Goal: Task Accomplishment & Management: Manage account settings

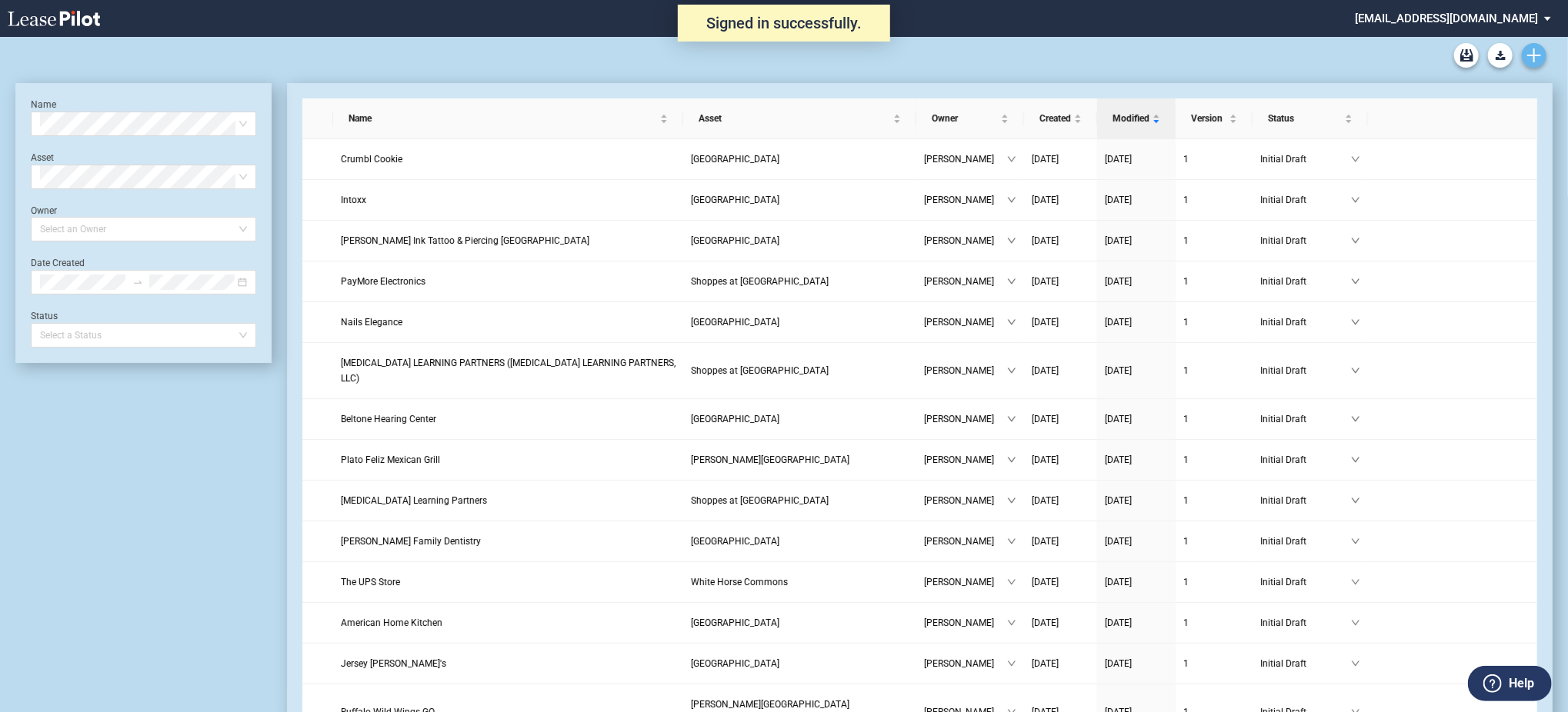
click at [1528, 57] on icon "Create new document" at bounding box center [1534, 56] width 14 height 14
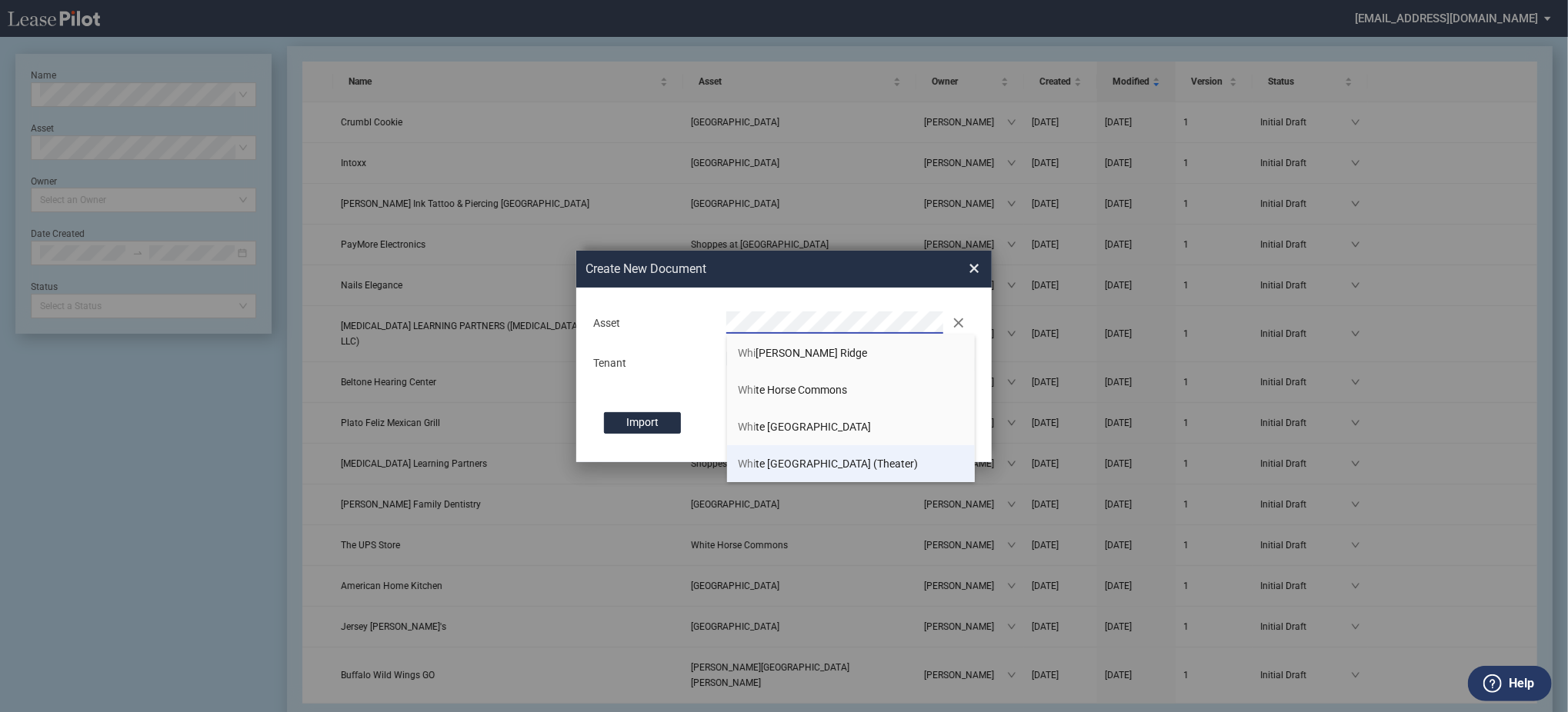
click at [791, 463] on span "Whi te Oak Village (Theater)" at bounding box center [828, 464] width 180 height 12
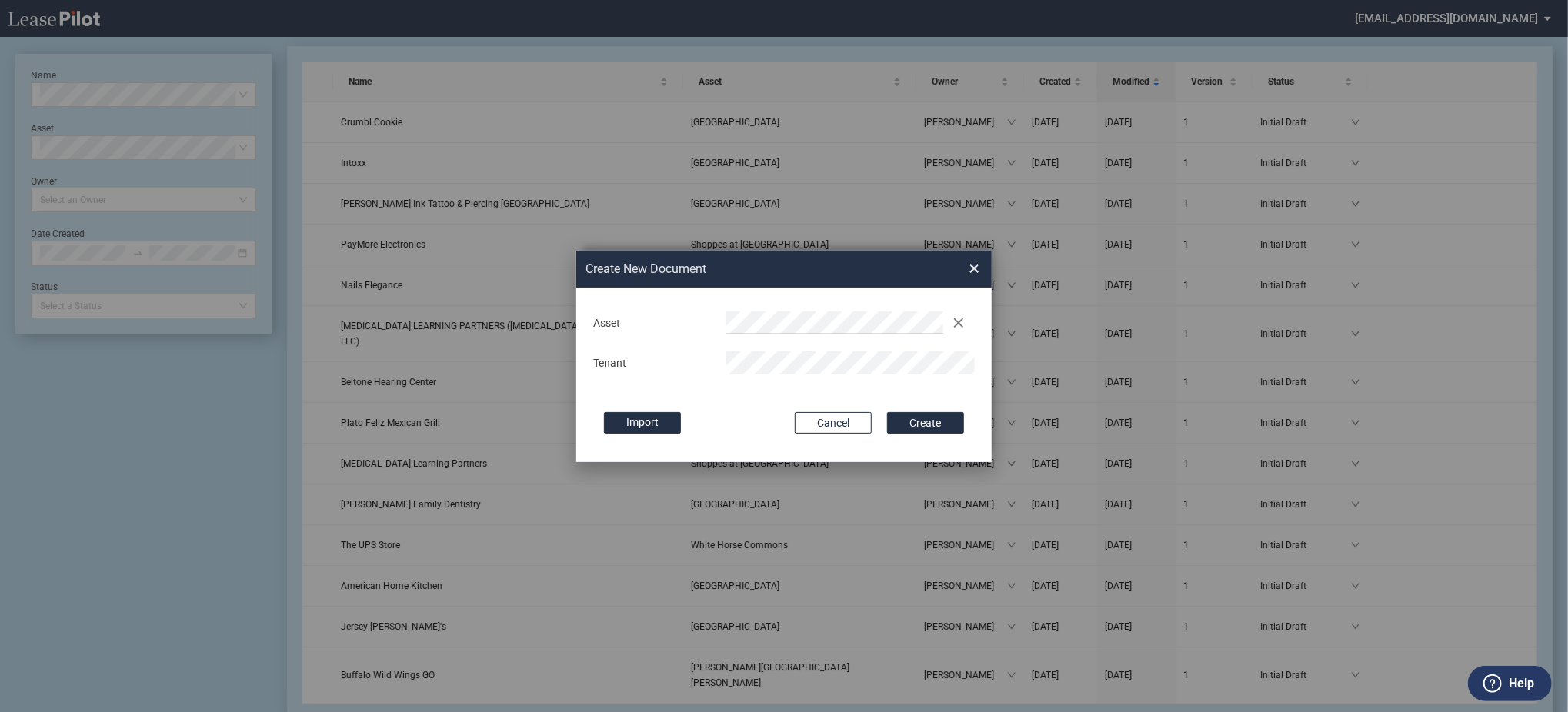
click at [888, 413] on button "Create" at bounding box center [926, 423] width 77 height 21
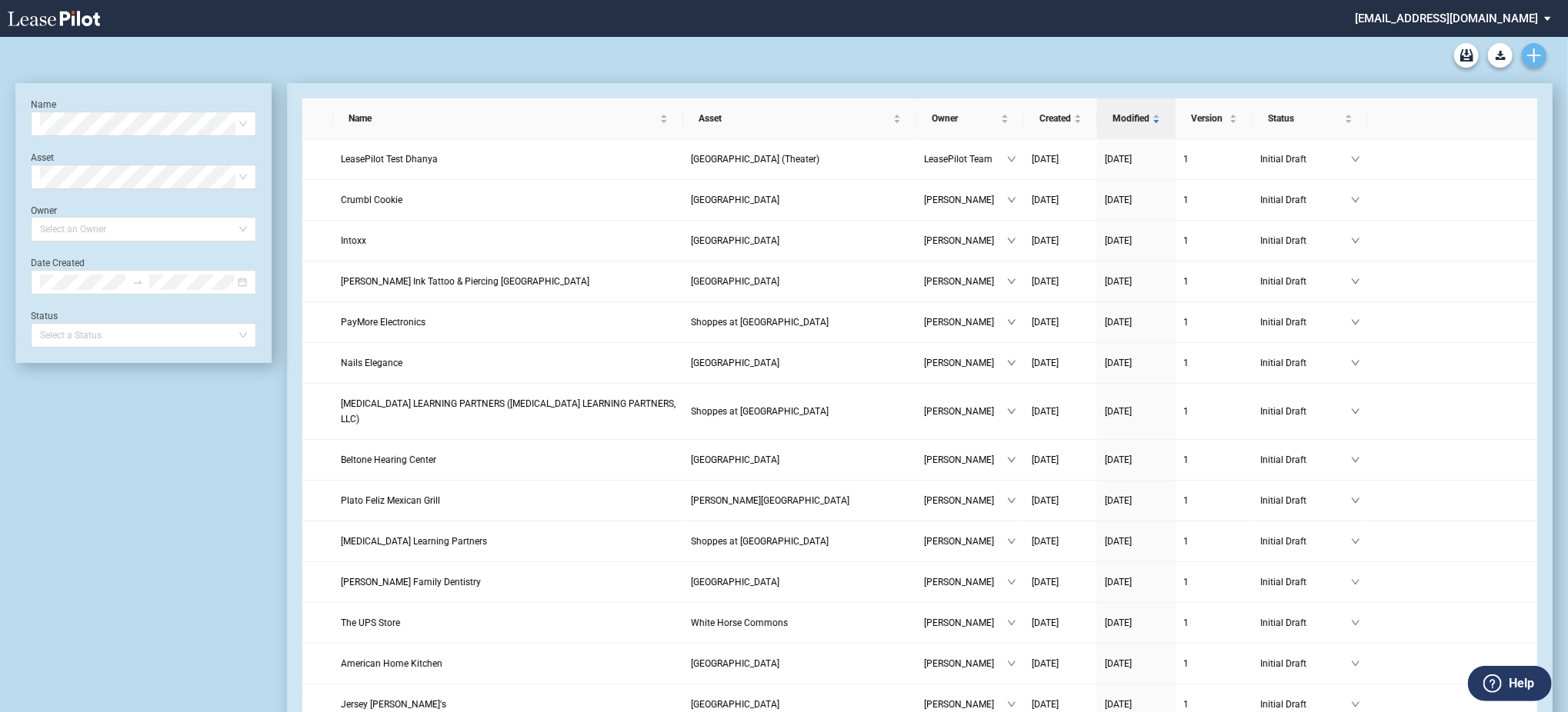
click at [1533, 58] on icon "Create new document" at bounding box center [1534, 56] width 14 height 14
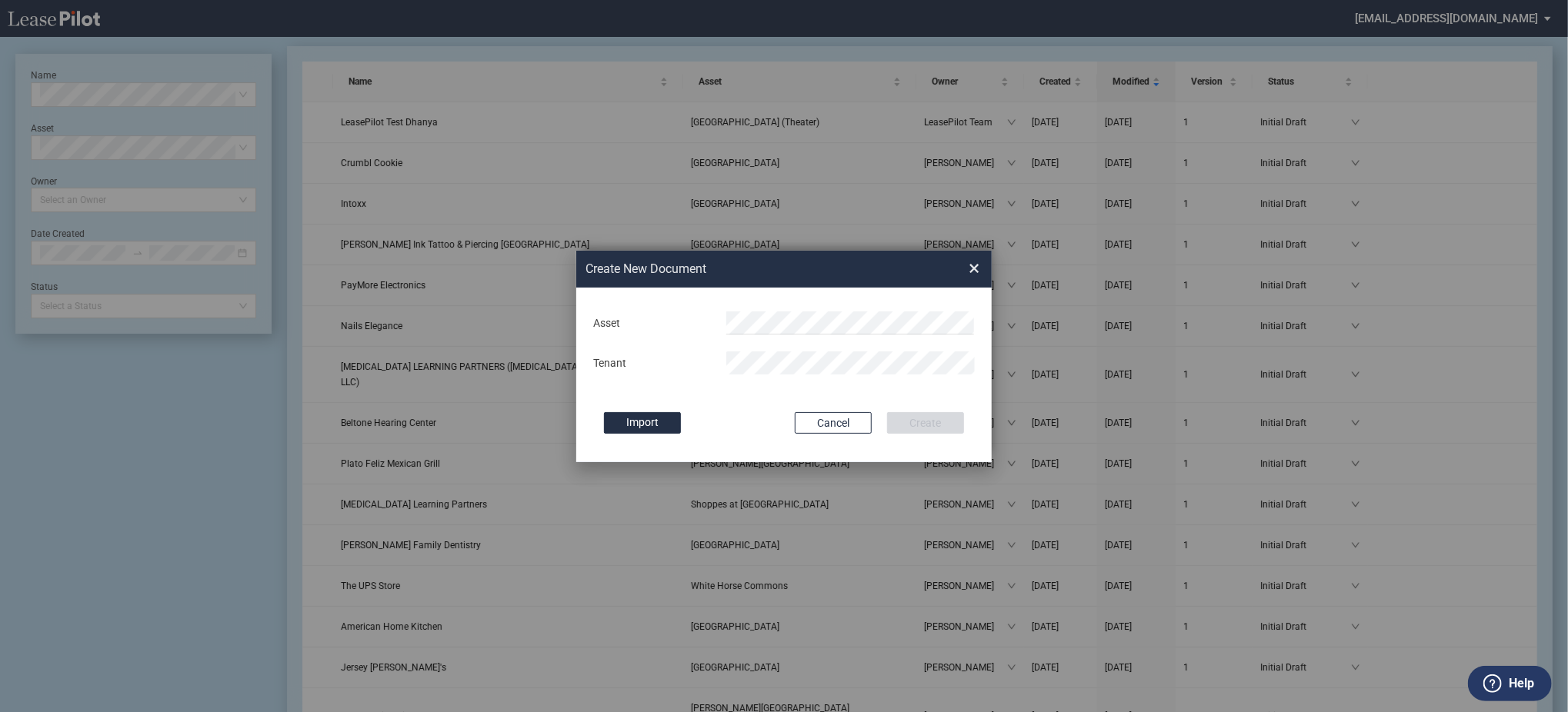
click at [794, 342] on div "Asset Tenant" at bounding box center [784, 343] width 384 height 80
click at [808, 347] on span "The Padd ocks at Mt. Juliet" at bounding box center [829, 353] width 181 height 12
click at [888, 413] on button "Create" at bounding box center [926, 423] width 77 height 21
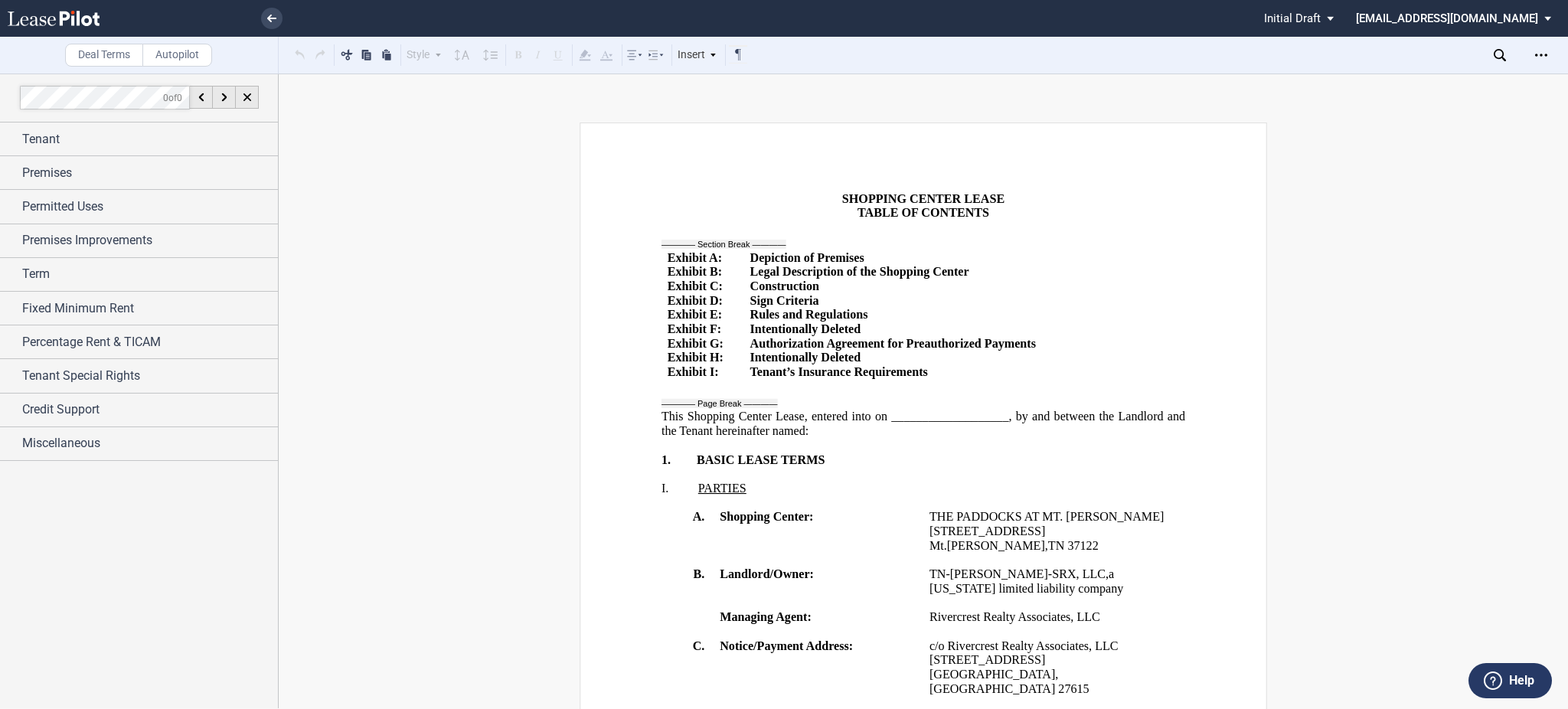
click at [804, 196] on p "SHOPPING CENTER LEASE" at bounding box center [924, 198] width 524 height 15
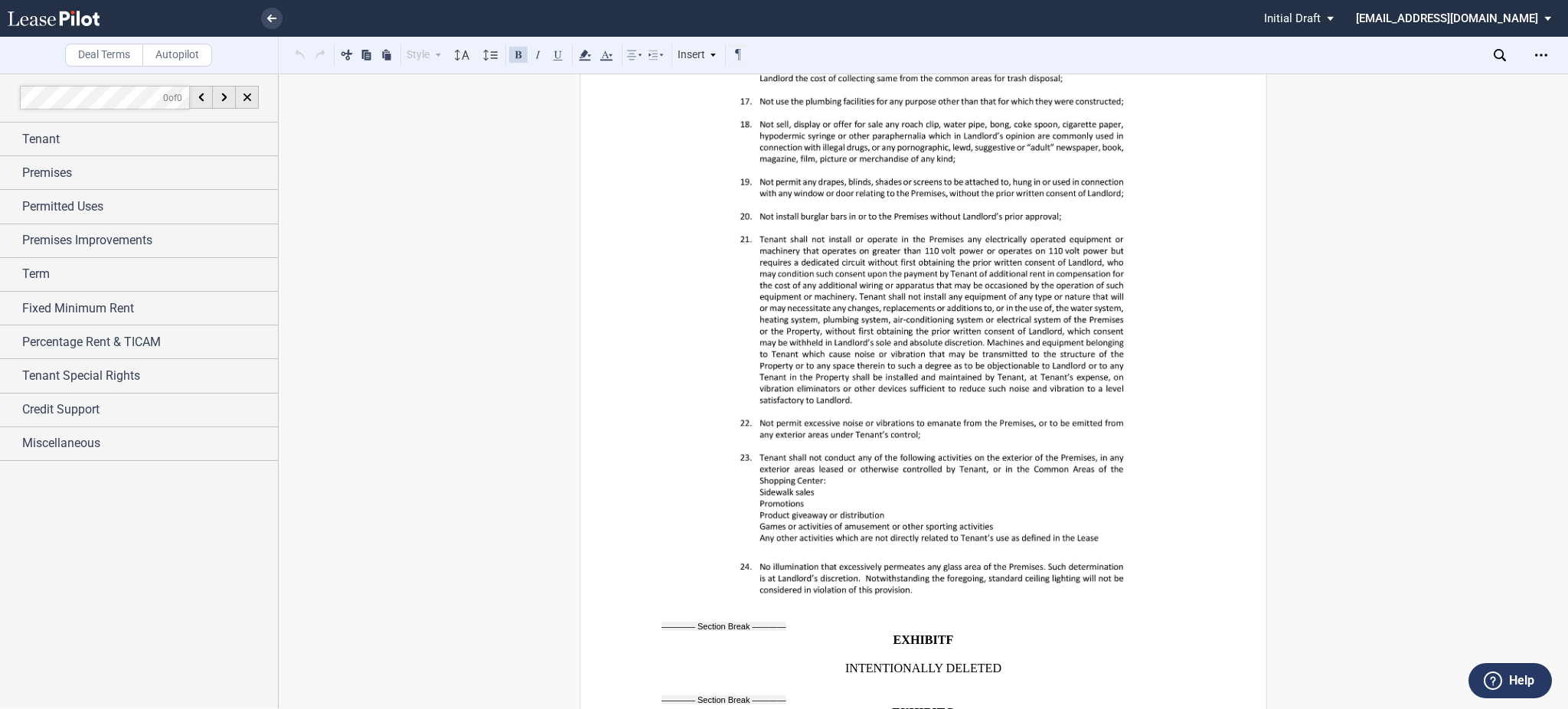
scroll to position [29667, 0]
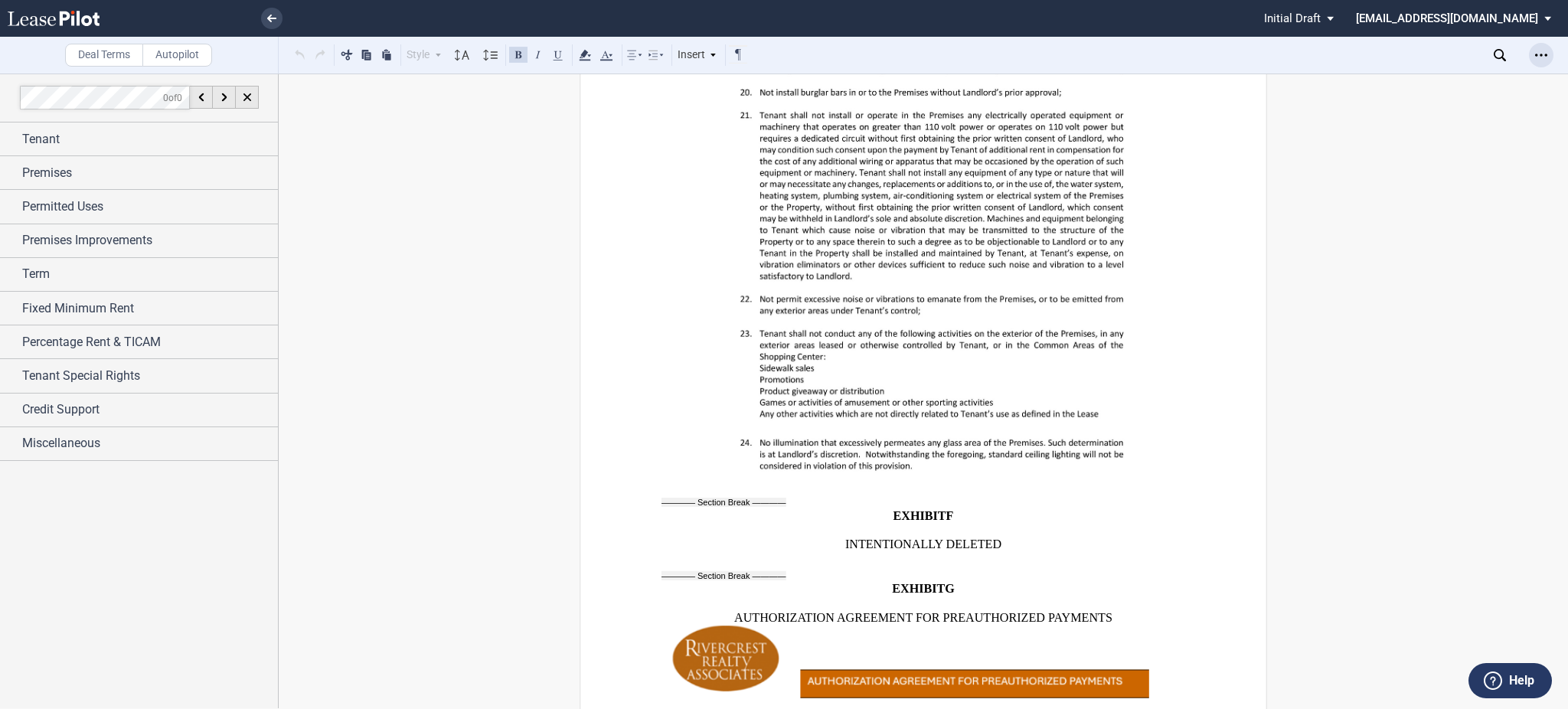
click at [1535, 59] on icon "Open Lease options menu" at bounding box center [1542, 56] width 12 height 12
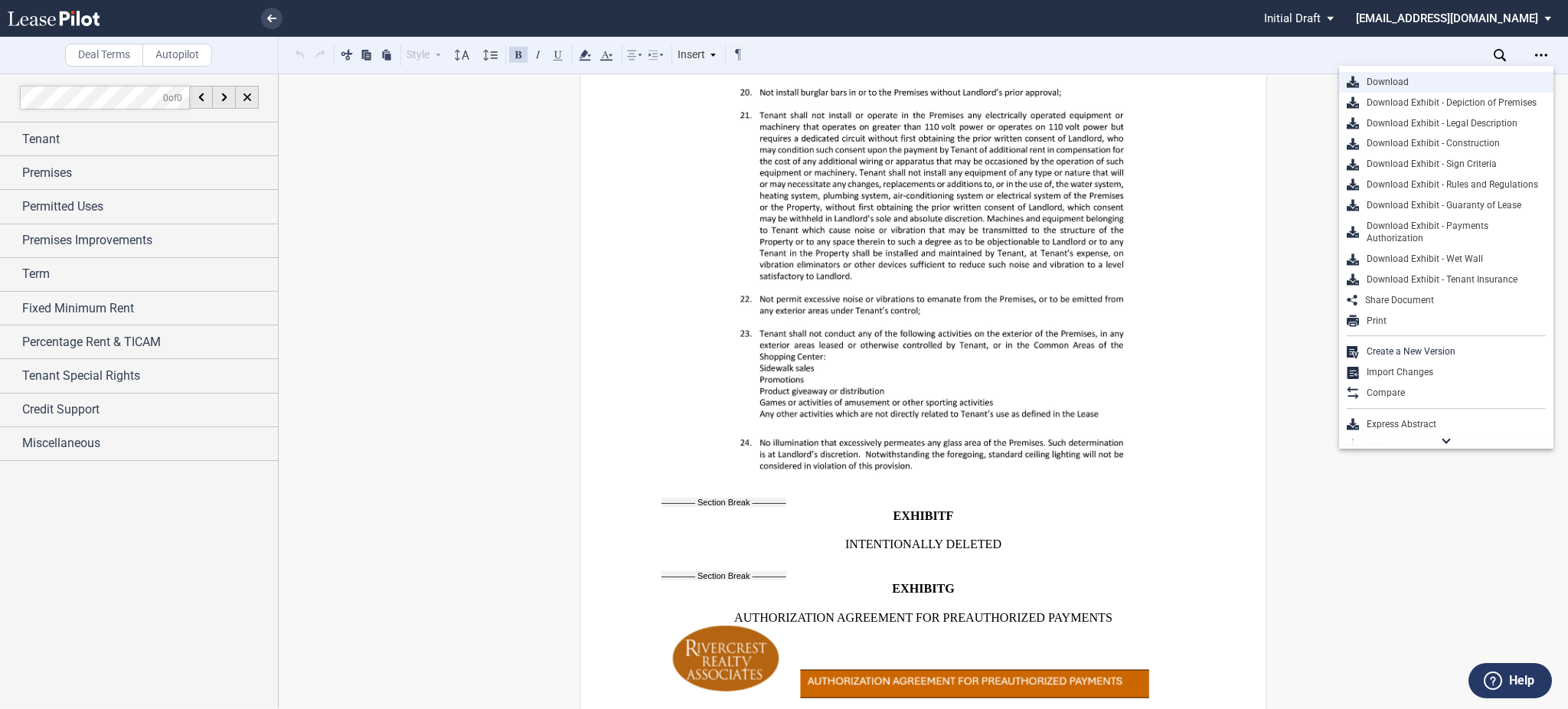
click at [1425, 76] on div "Download" at bounding box center [1453, 82] width 187 height 13
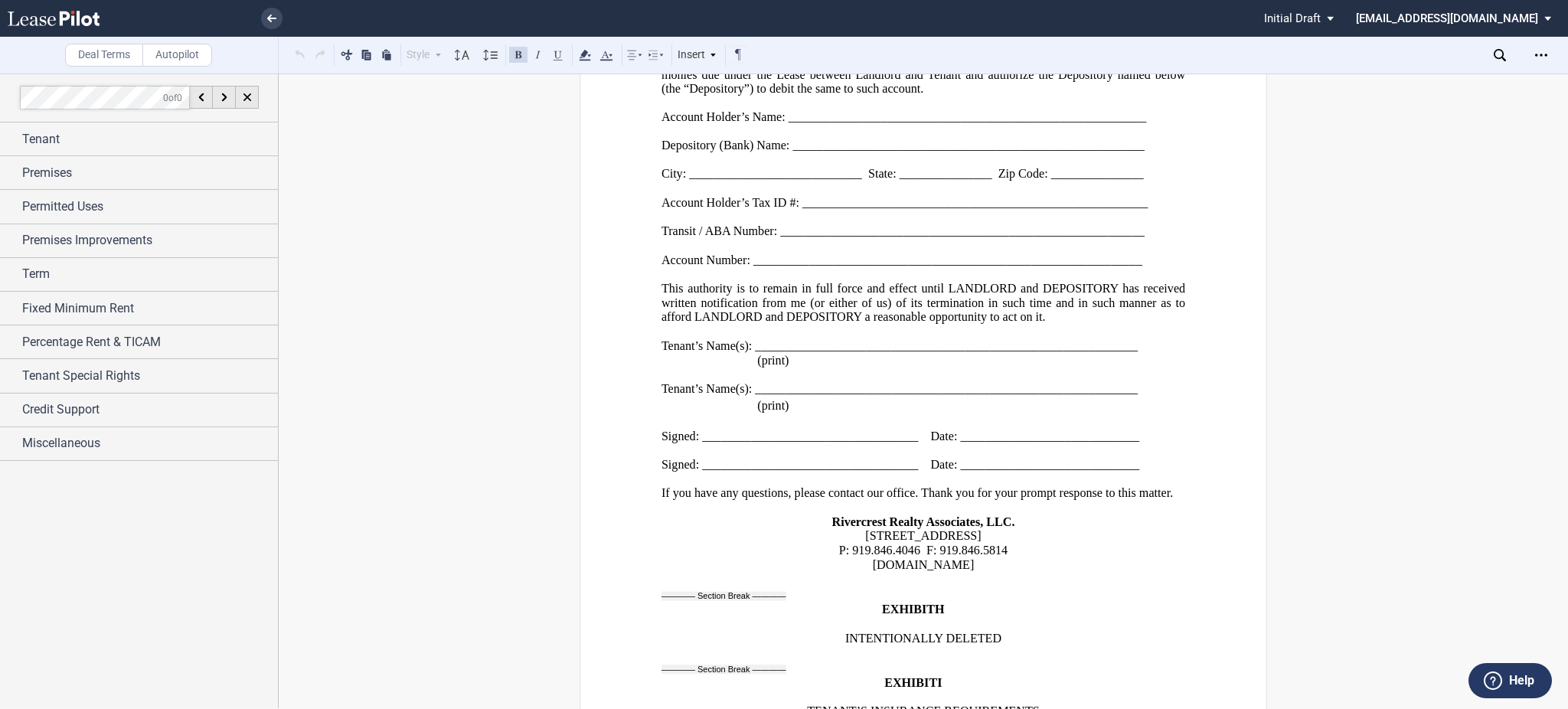
scroll to position [30279, 0]
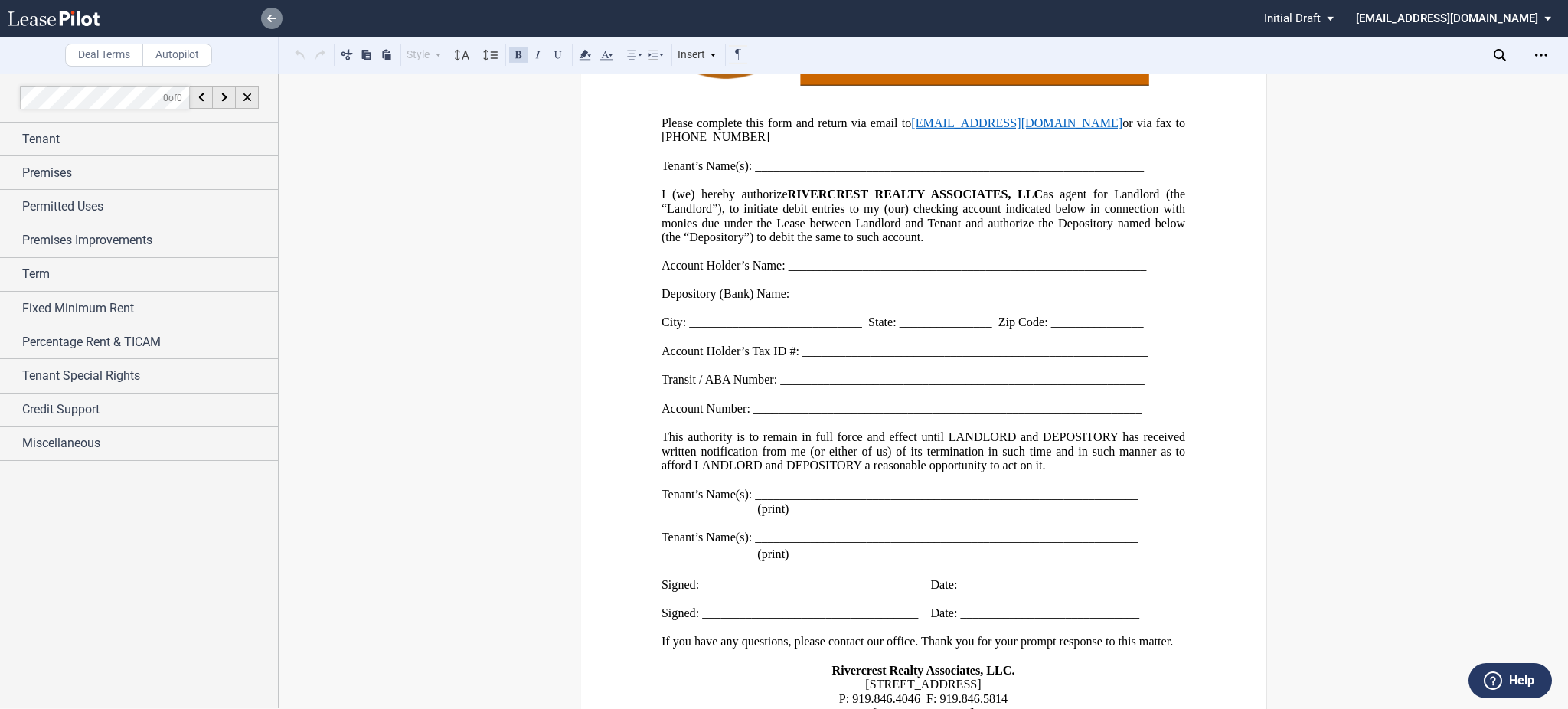
click at [273, 19] on icon at bounding box center [271, 19] width 9 height 8
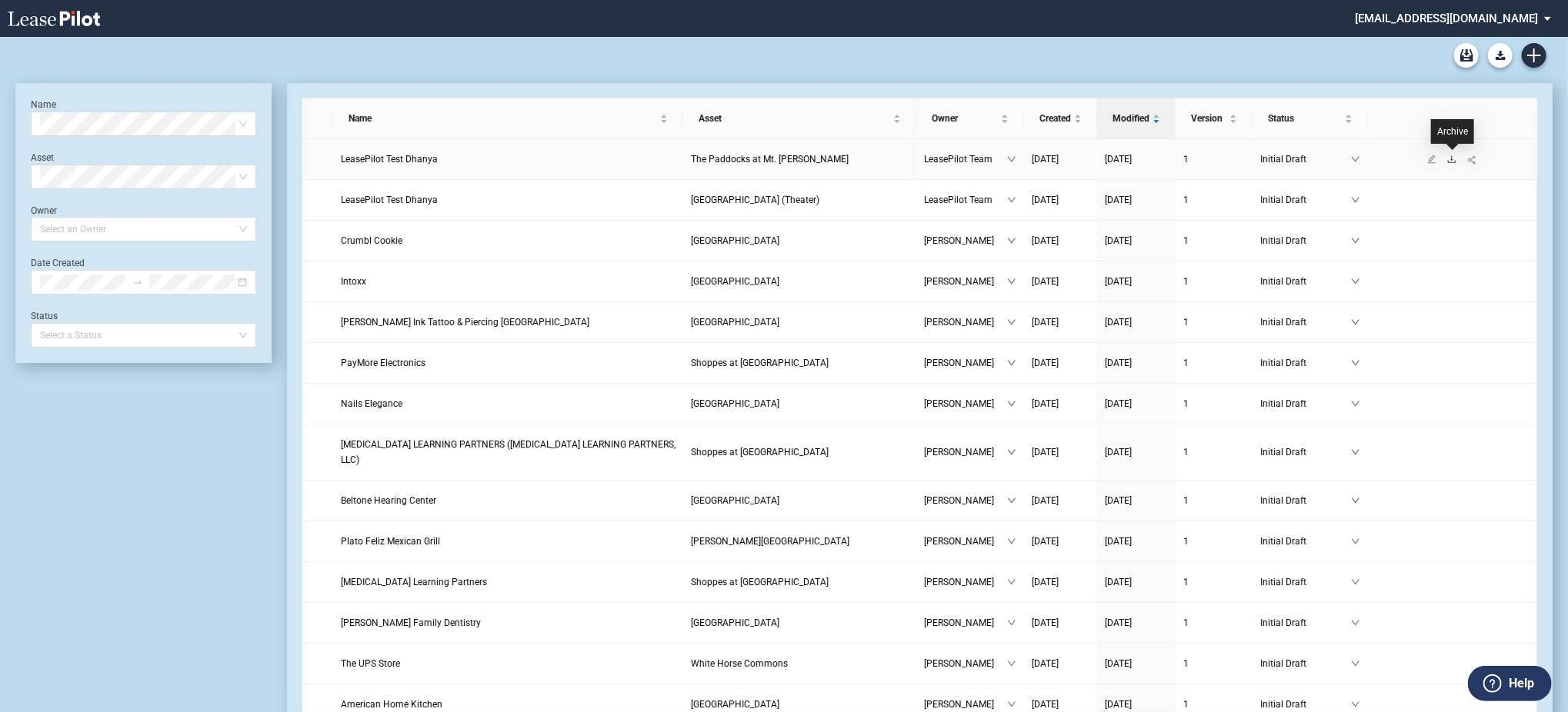
click at [1448, 159] on icon "download" at bounding box center [1452, 159] width 9 height 9
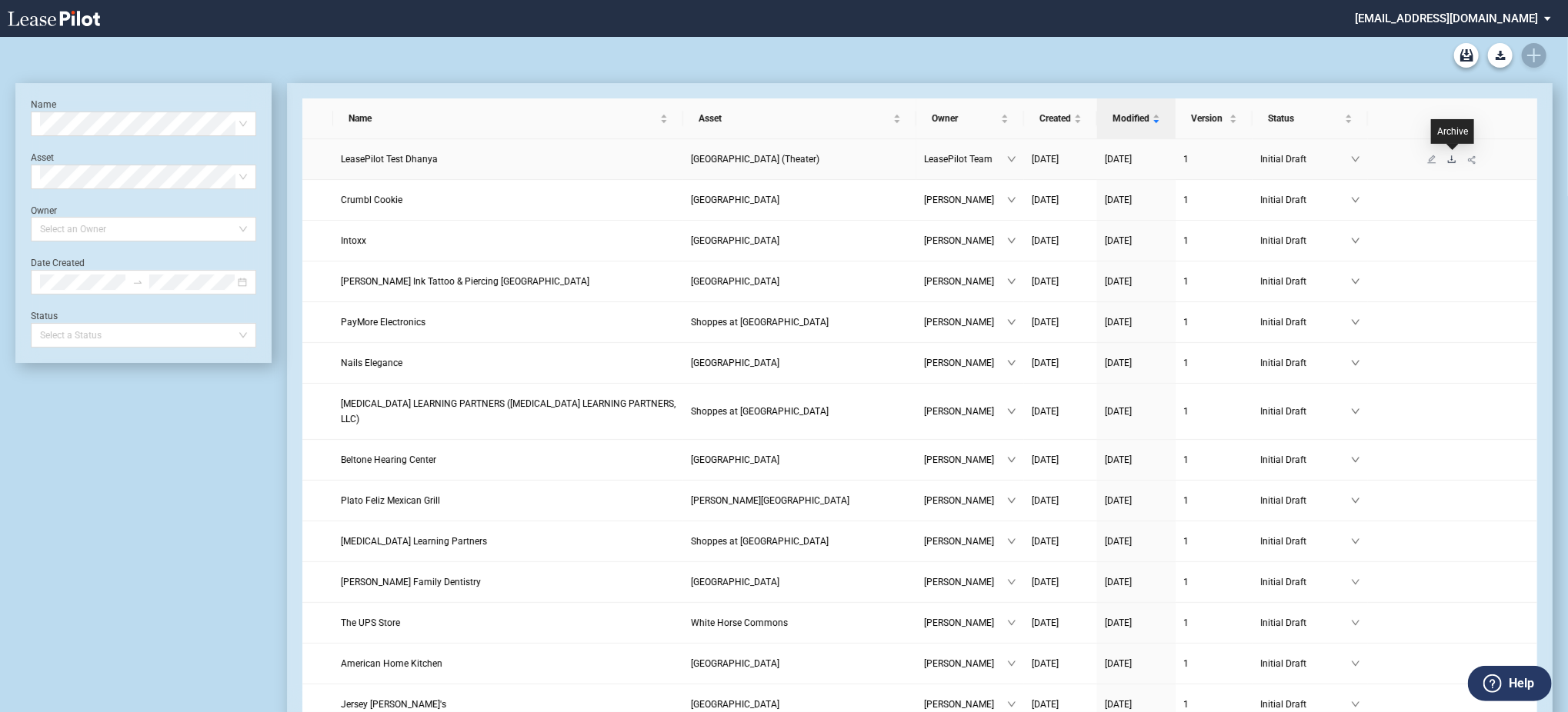
click at [1453, 157] on icon "download" at bounding box center [1452, 159] width 9 height 9
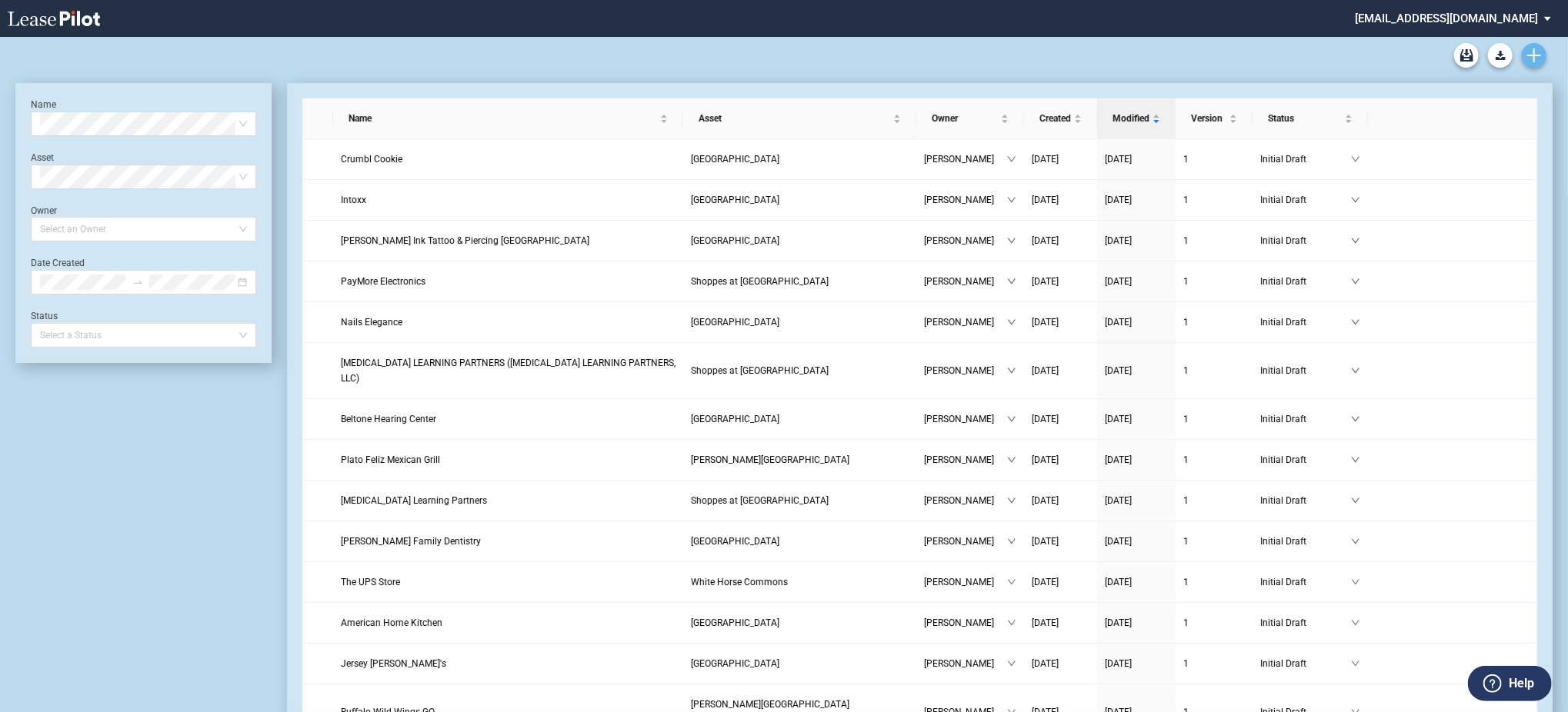
click at [1535, 61] on icon "Create new document" at bounding box center [1534, 56] width 14 height 14
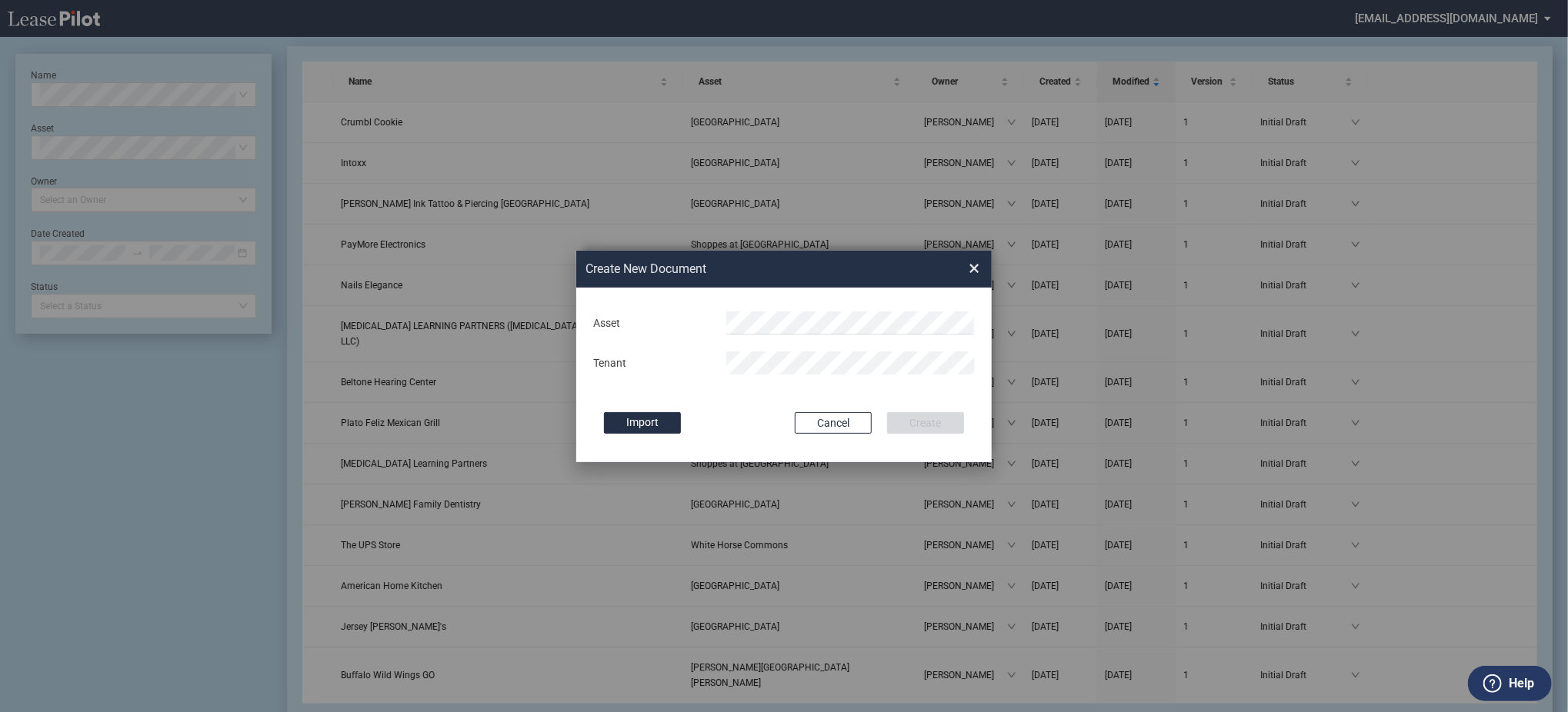
click at [850, 298] on div "Deal Type Retail Deal Type Retail Form Retail Lease Retail Lease Asset Tenant U…" at bounding box center [784, 375] width 415 height 174
click at [841, 363] on li "Per u Marketplace" at bounding box center [851, 353] width 249 height 37
click at [888, 413] on button "Create" at bounding box center [926, 423] width 77 height 21
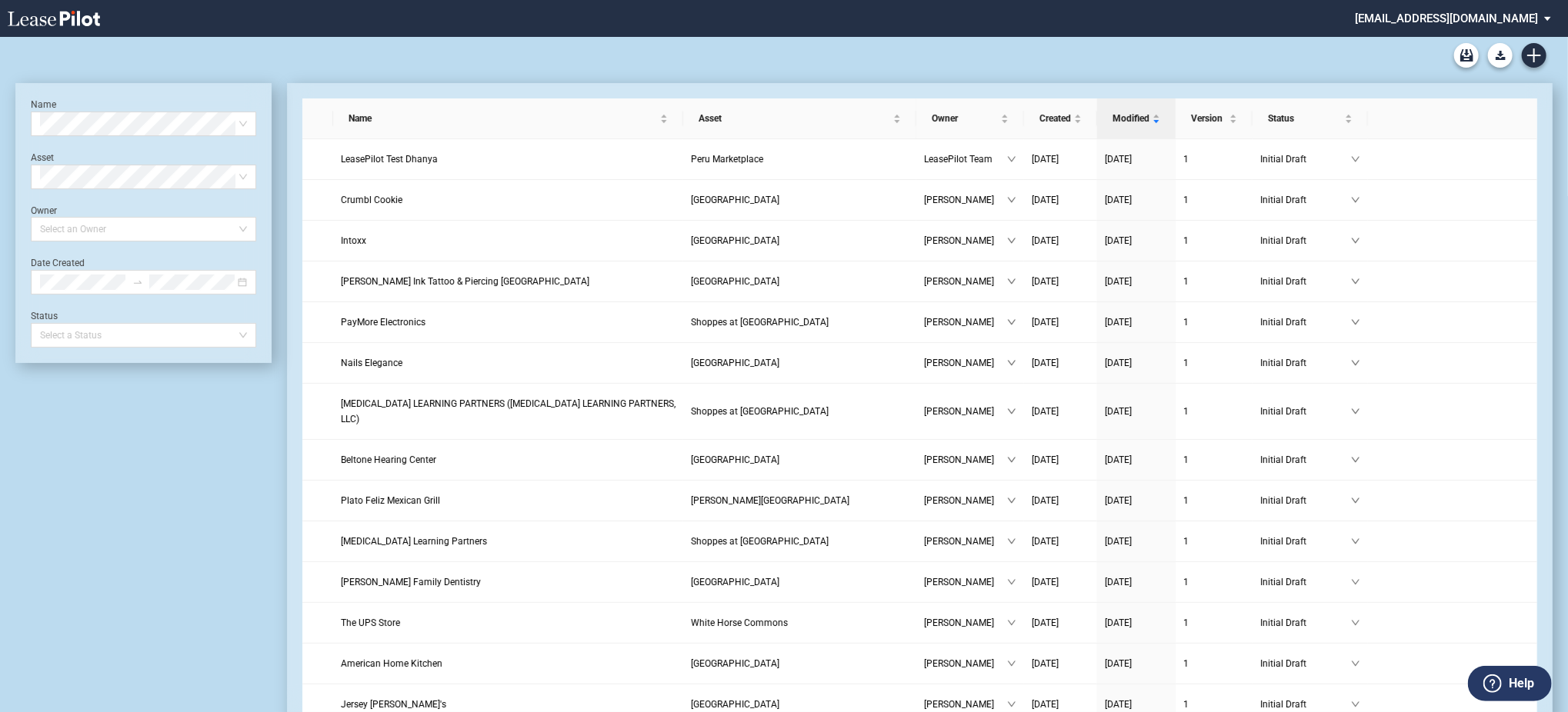
click at [1091, 52] on div at bounding box center [784, 56] width 1538 height 37
click at [1450, 165] on link at bounding box center [1452, 159] width 20 height 11
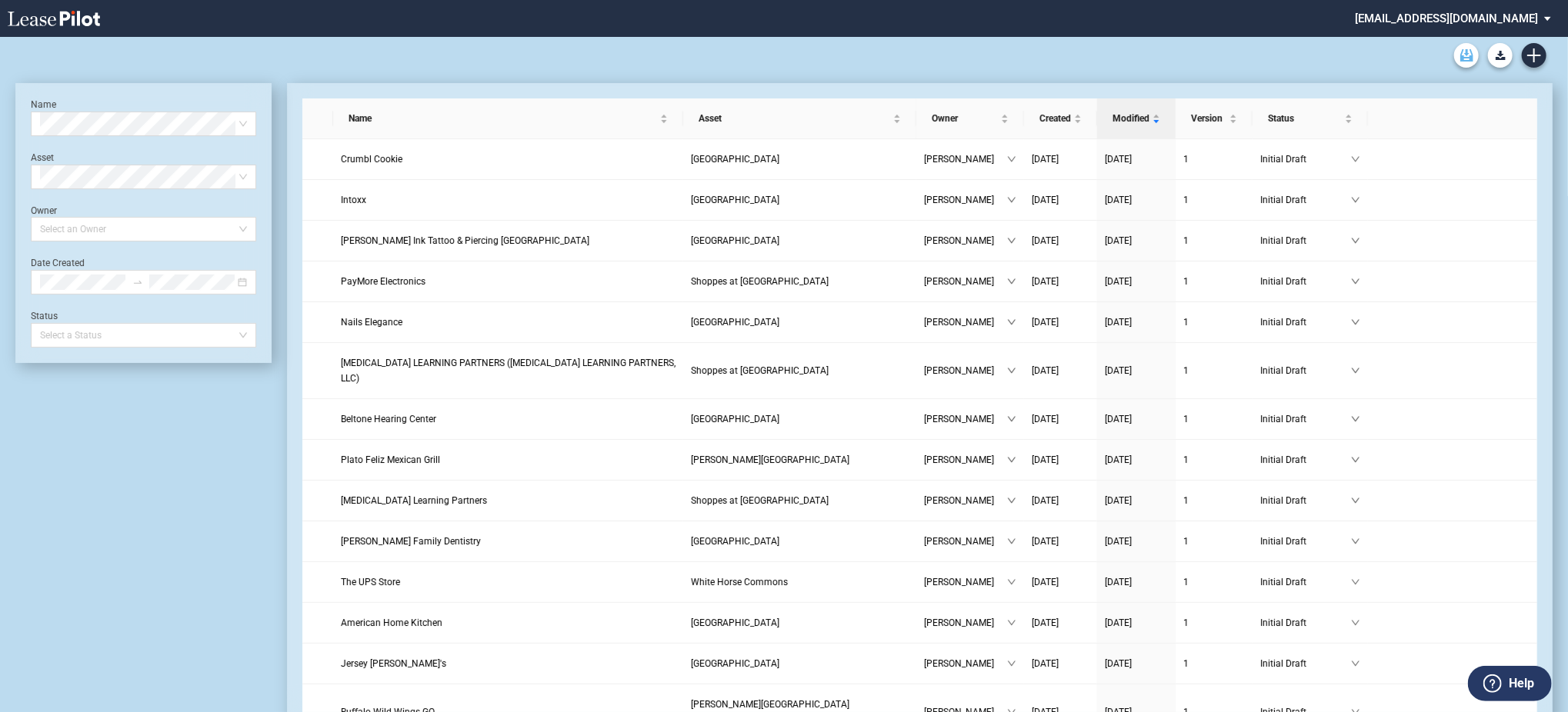
click at [1467, 60] on use "Archive" at bounding box center [1467, 56] width 13 height 12
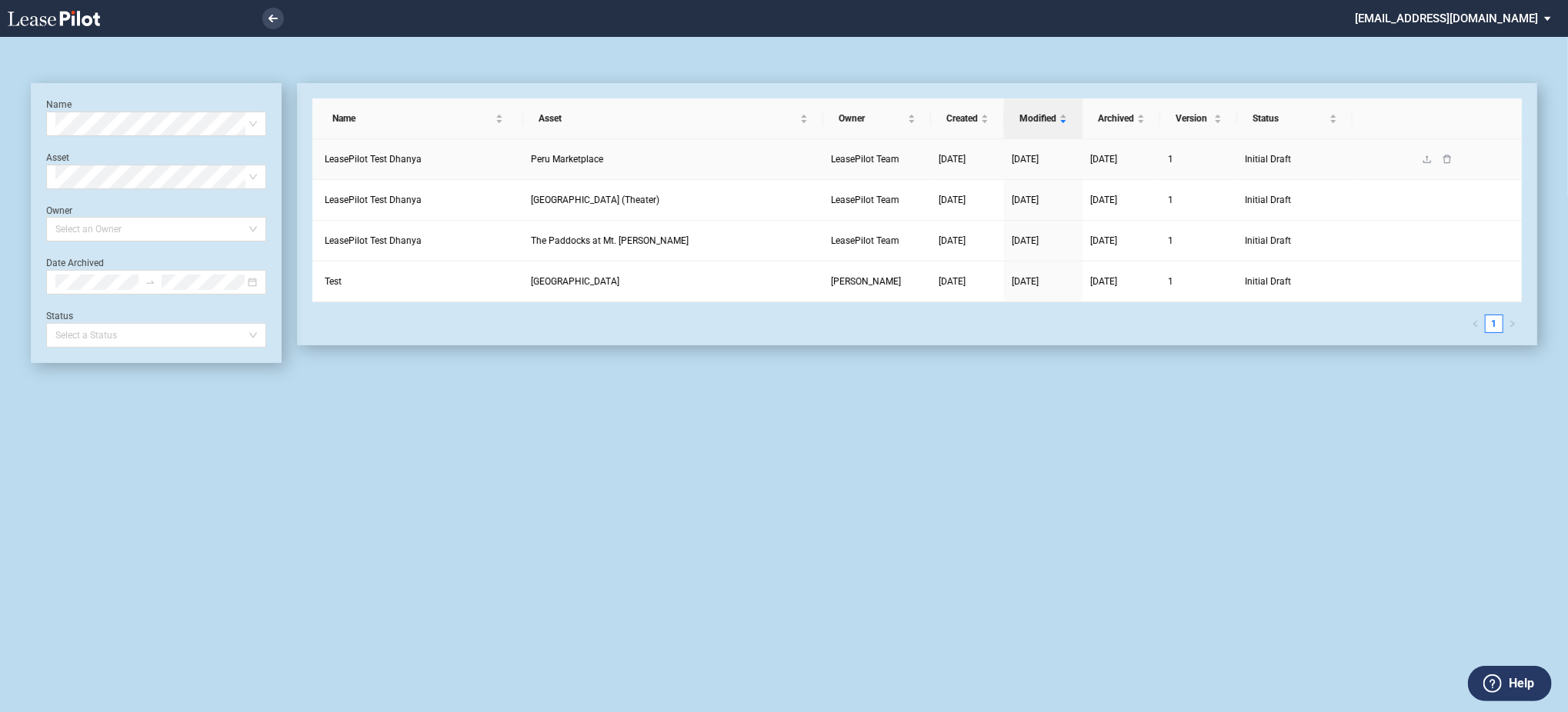
click at [1442, 159] on link at bounding box center [1448, 159] width 20 height 11
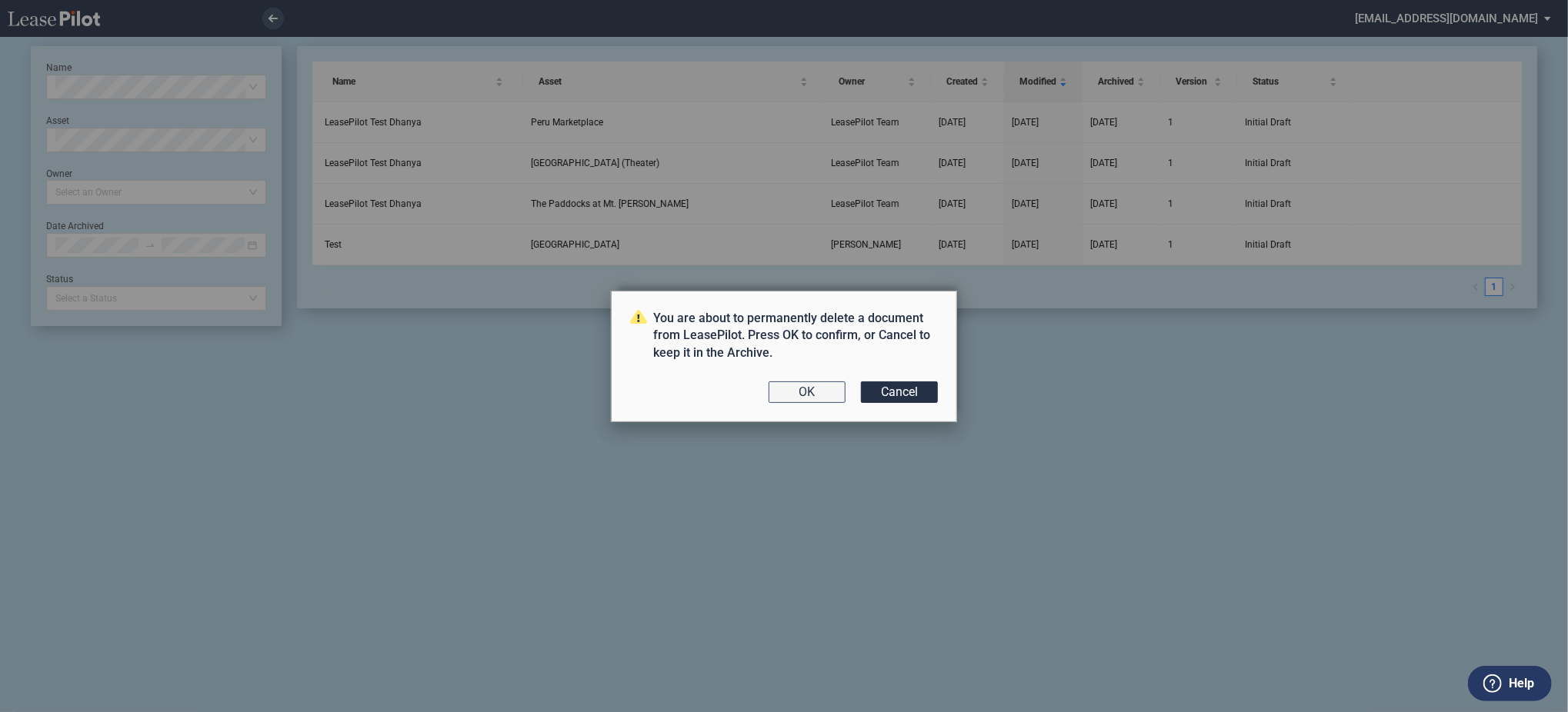
click at [801, 385] on button "OK" at bounding box center [807, 392] width 77 height 21
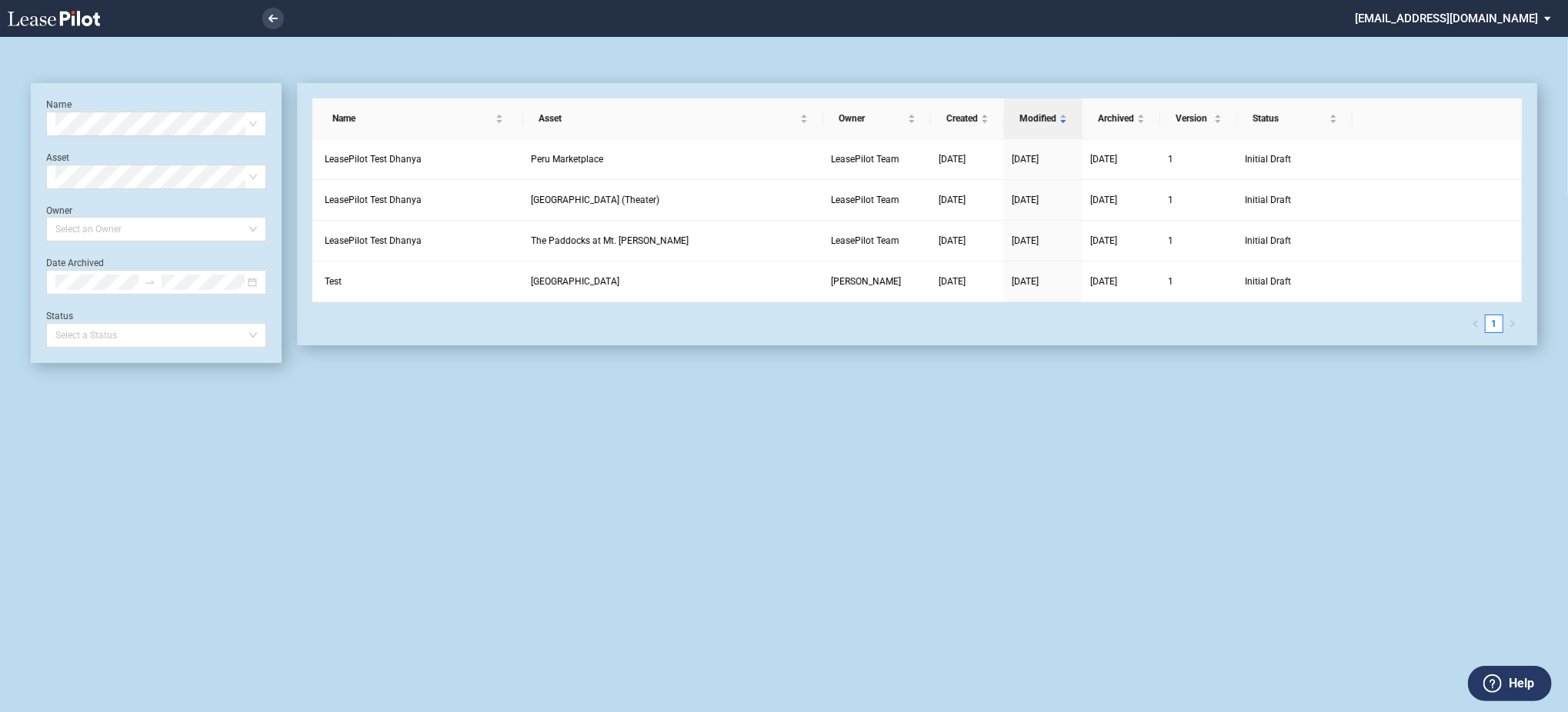
scroll to position [37, 0]
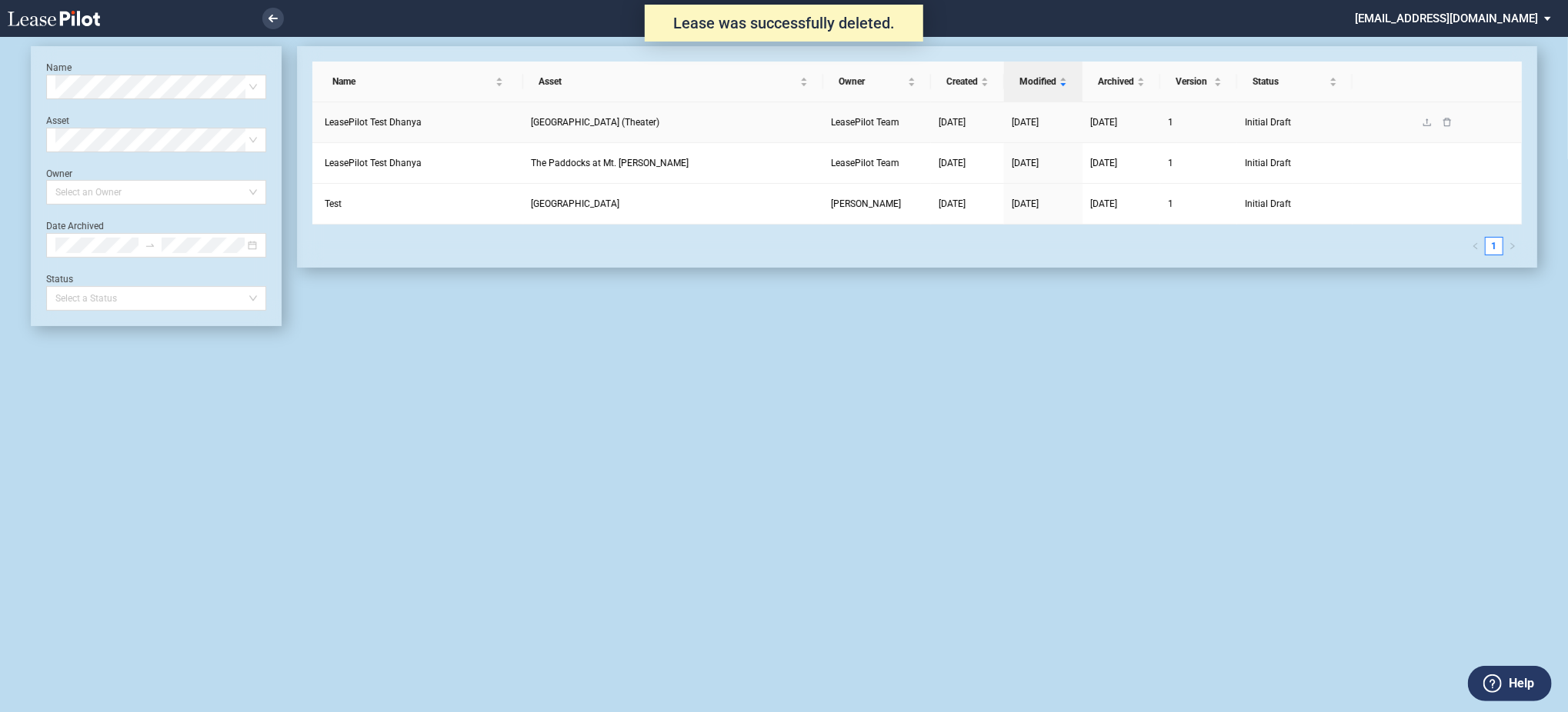
scroll to position [37, 0]
click at [1448, 118] on icon "delete" at bounding box center [1448, 122] width 9 height 9
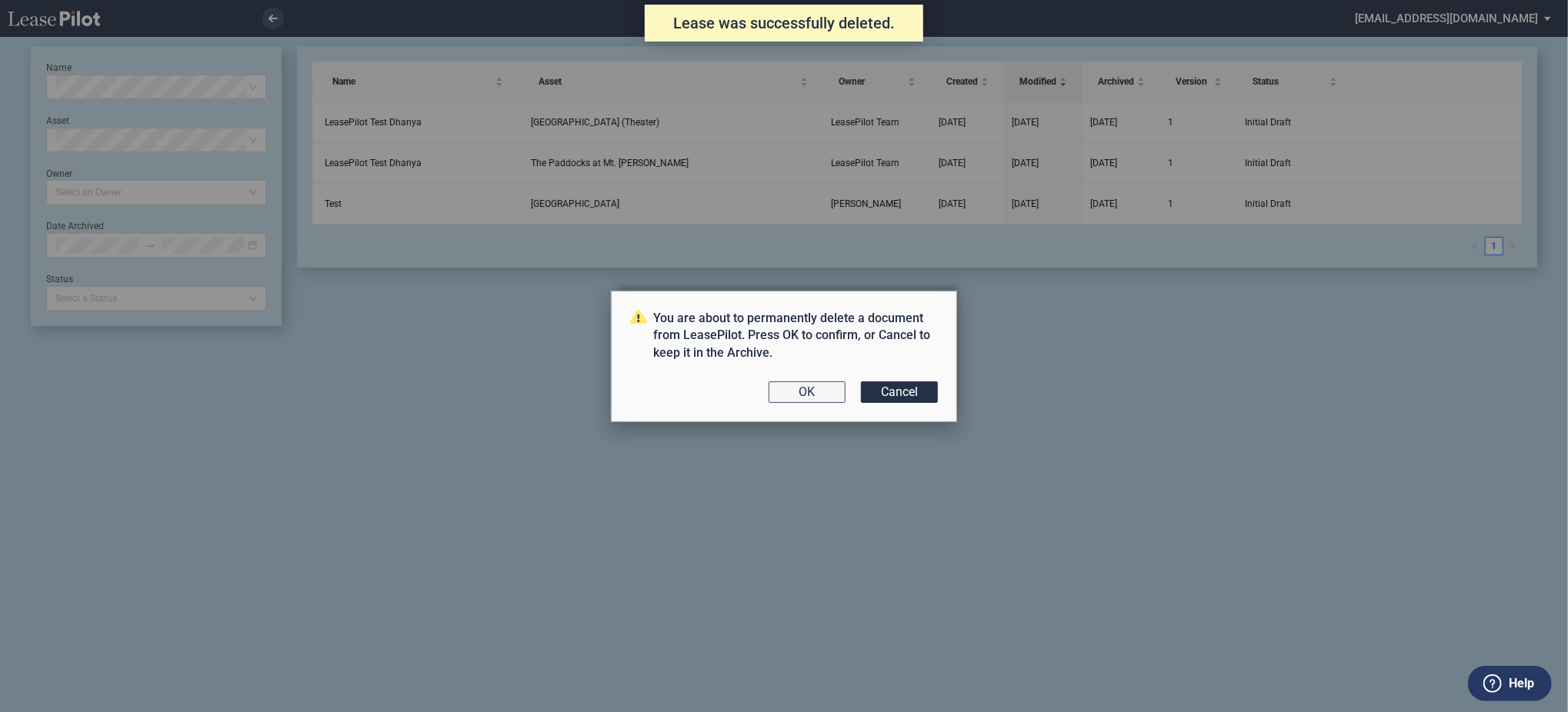
click at [785, 393] on button "OK" at bounding box center [807, 392] width 77 height 21
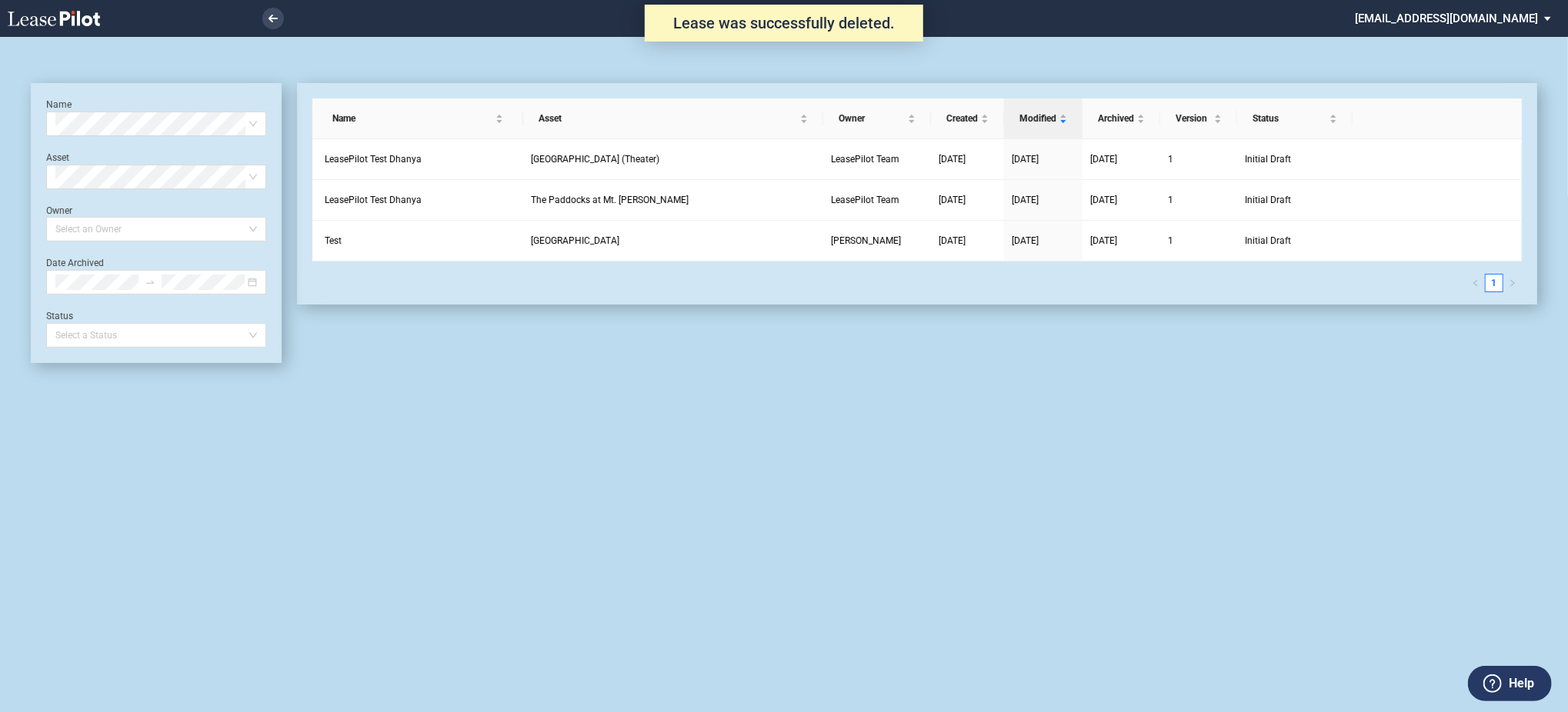
scroll to position [37, 0]
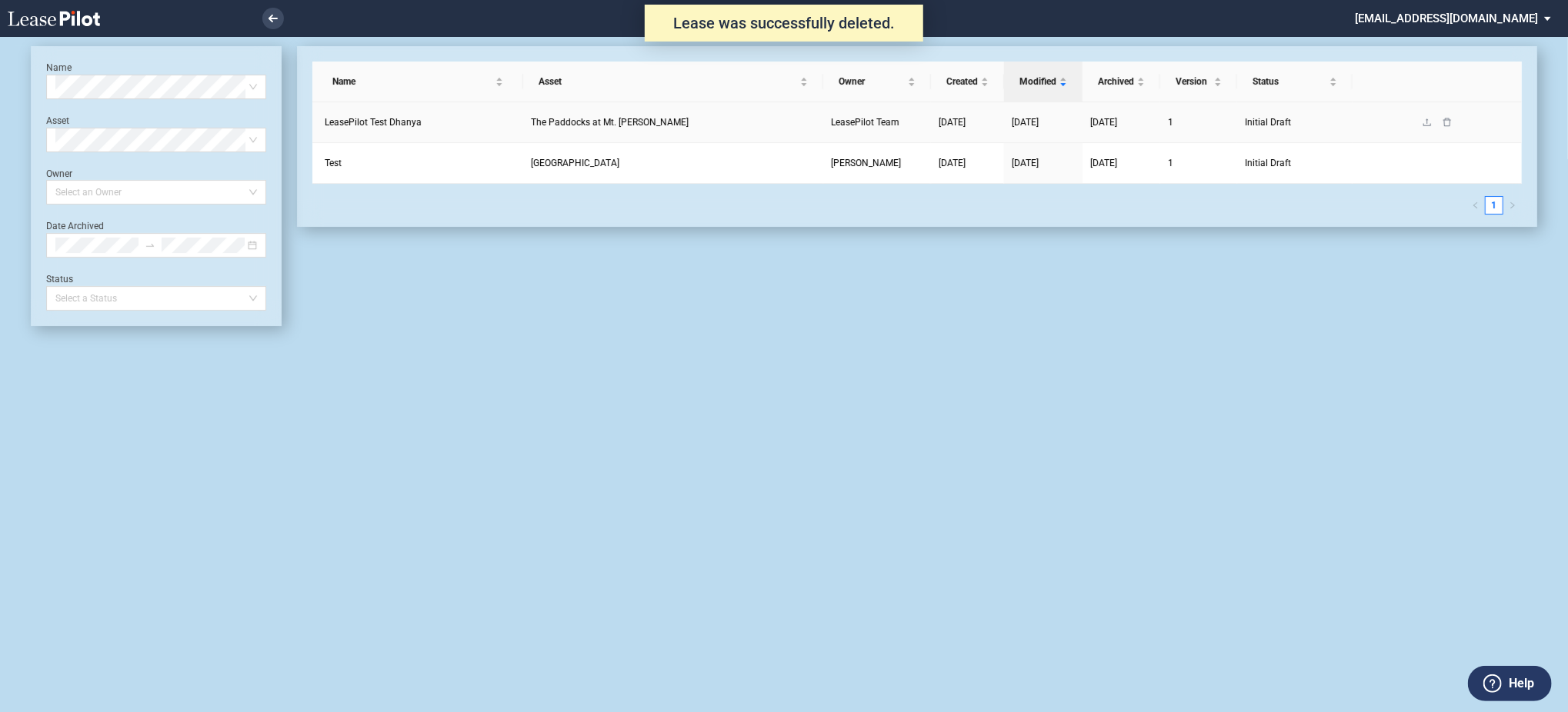
scroll to position [37, 0]
click at [1445, 125] on icon "delete" at bounding box center [1448, 122] width 8 height 9
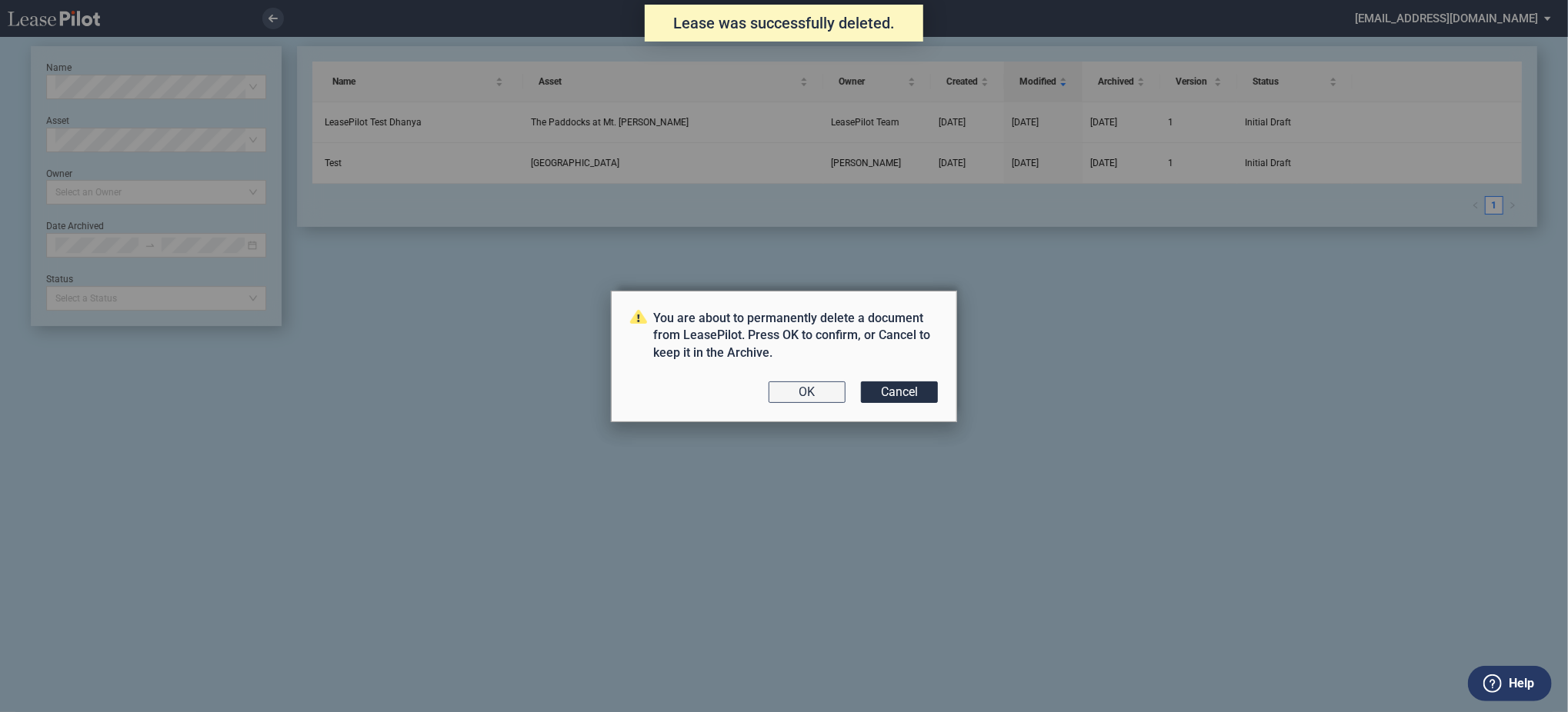
click at [815, 397] on button "OK" at bounding box center [807, 392] width 77 height 21
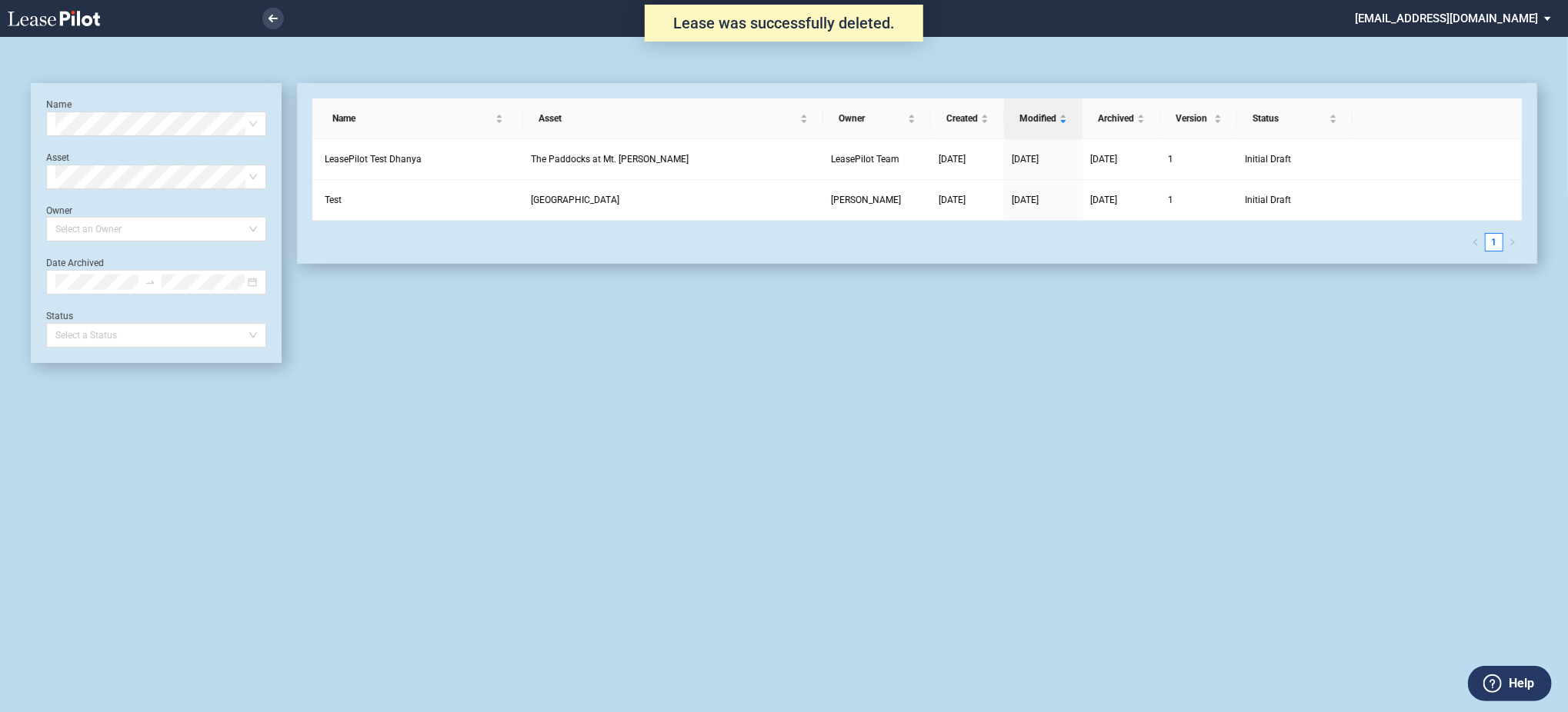
scroll to position [37, 0]
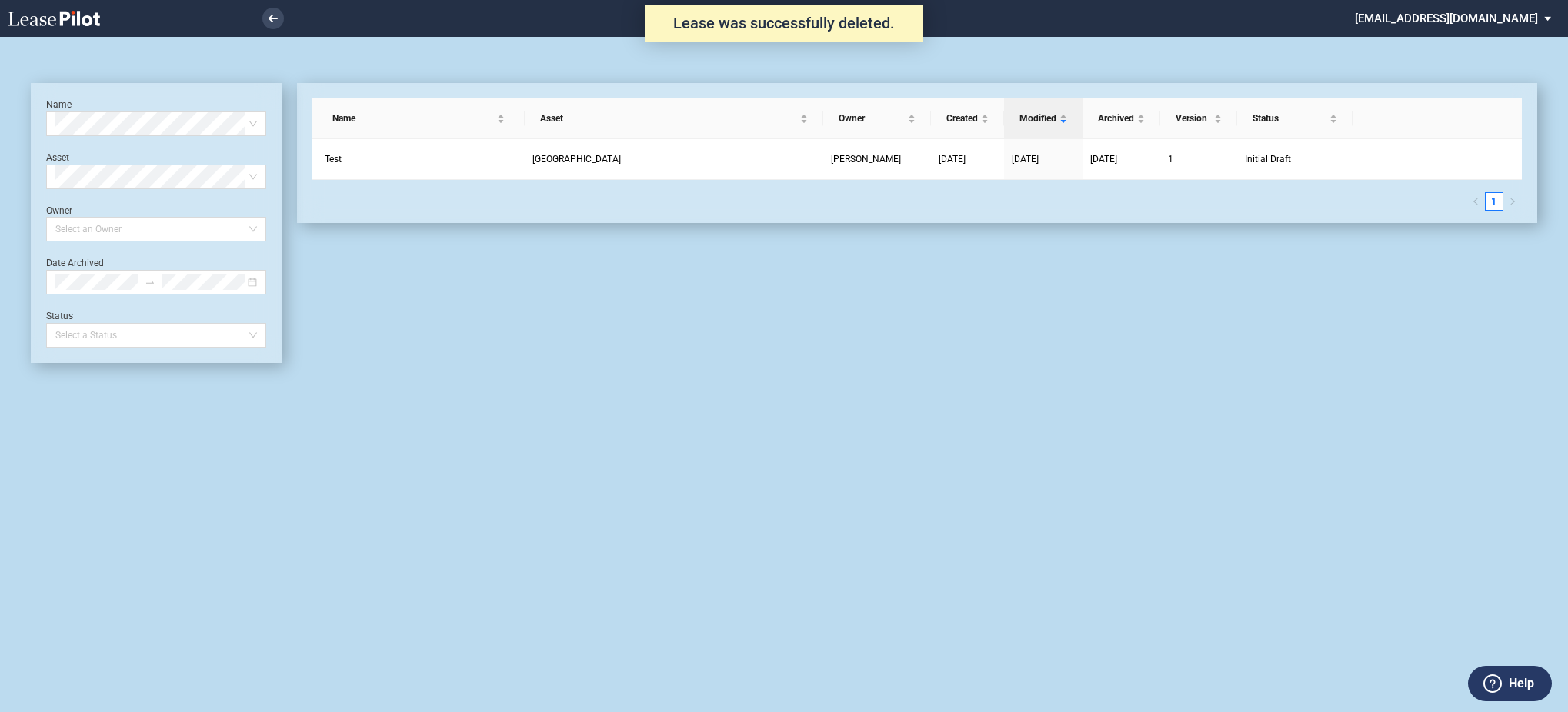
scroll to position [37, 0]
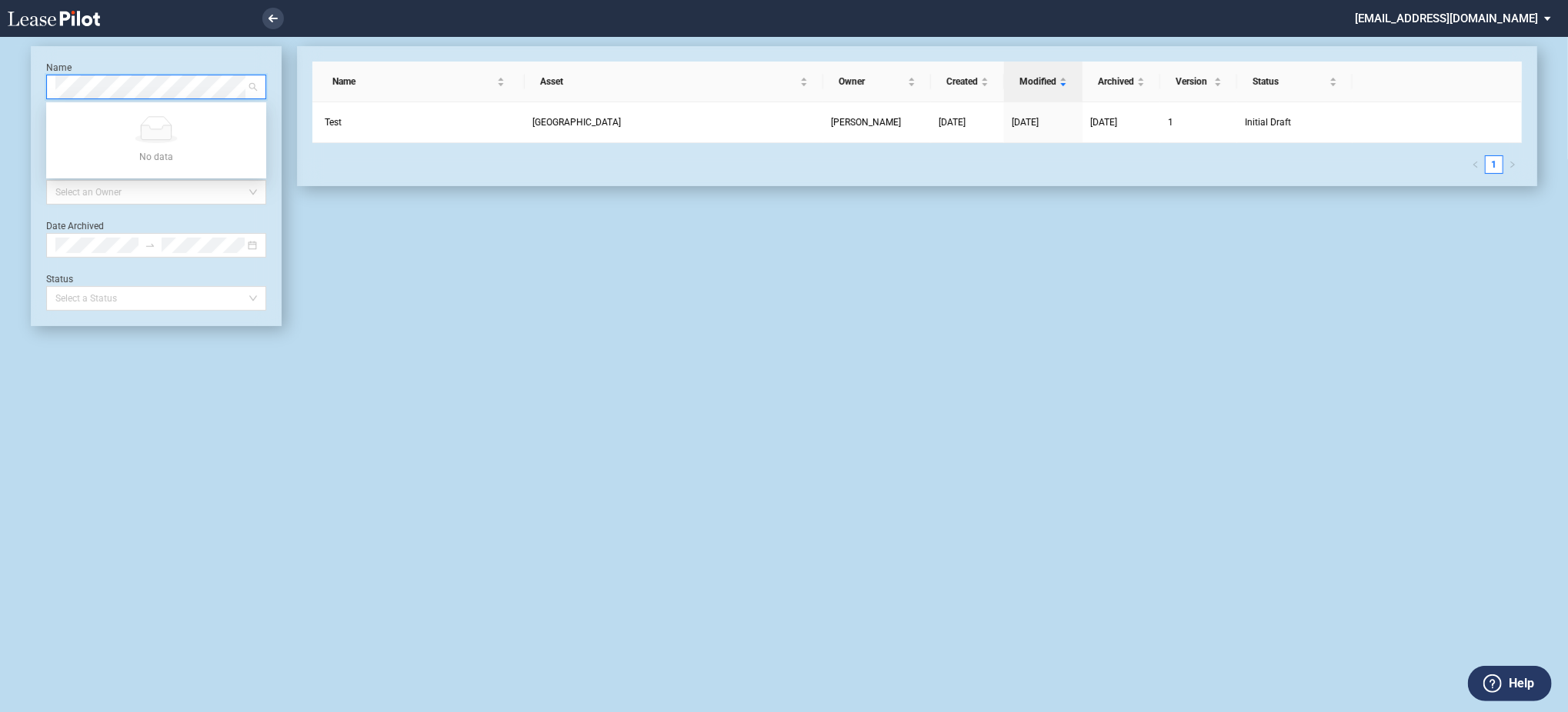
click at [75, 12] on icon at bounding box center [54, 18] width 92 height 15
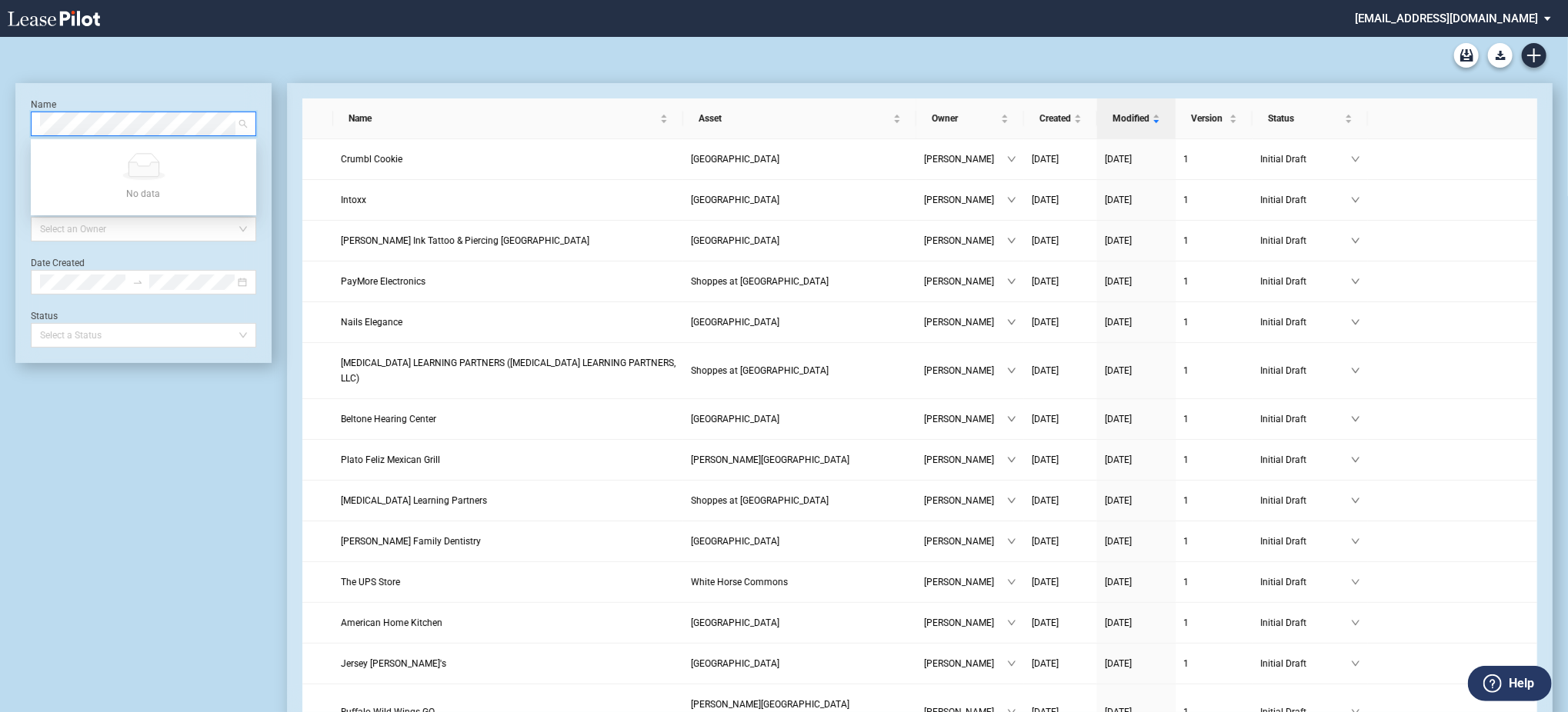
click at [1475, 16] on md-select "[EMAIL_ADDRESS][DOMAIN_NAME] Change Password 2-Factor Authentication Admin Area…" at bounding box center [1459, 17] width 211 height 35
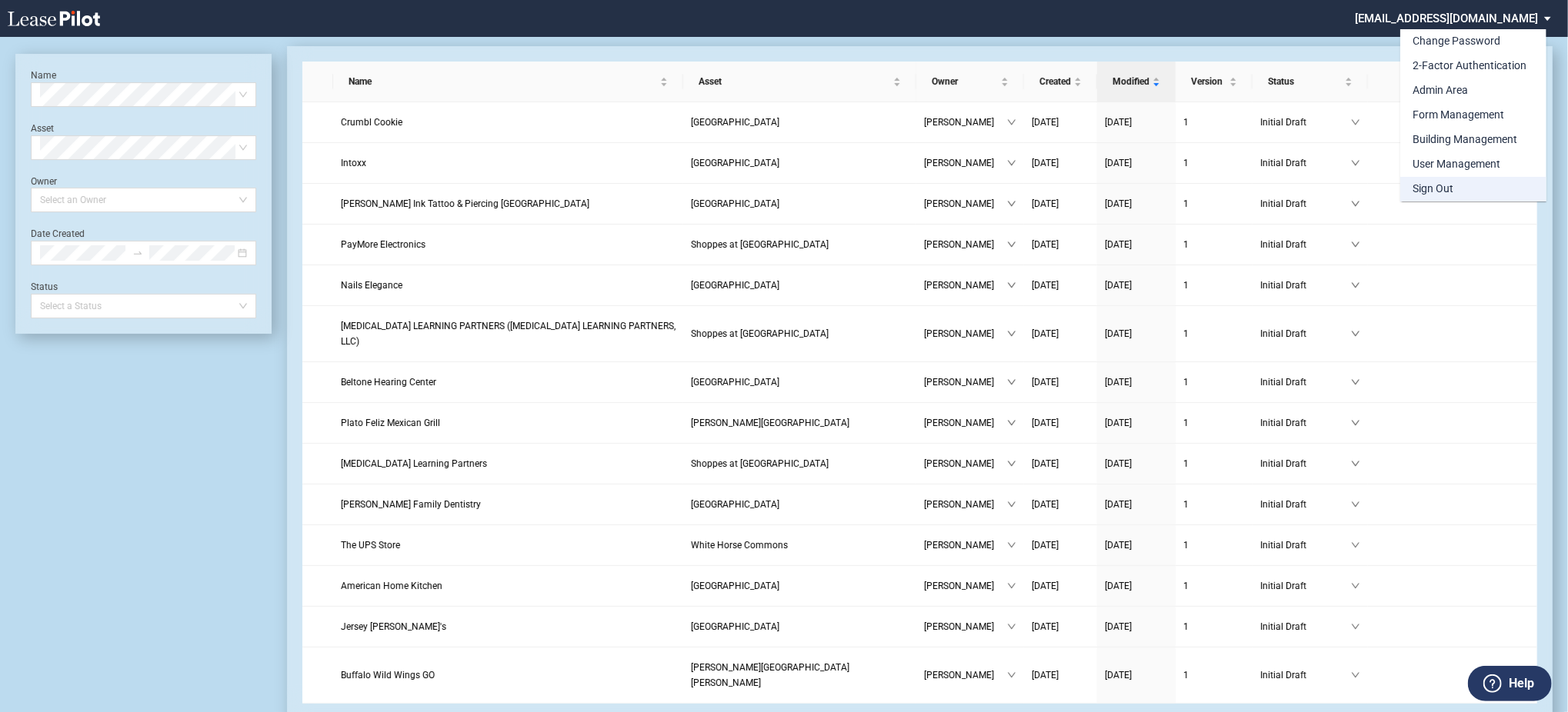
click at [1468, 197] on md-option "Sign Out" at bounding box center [1473, 190] width 146 height 25
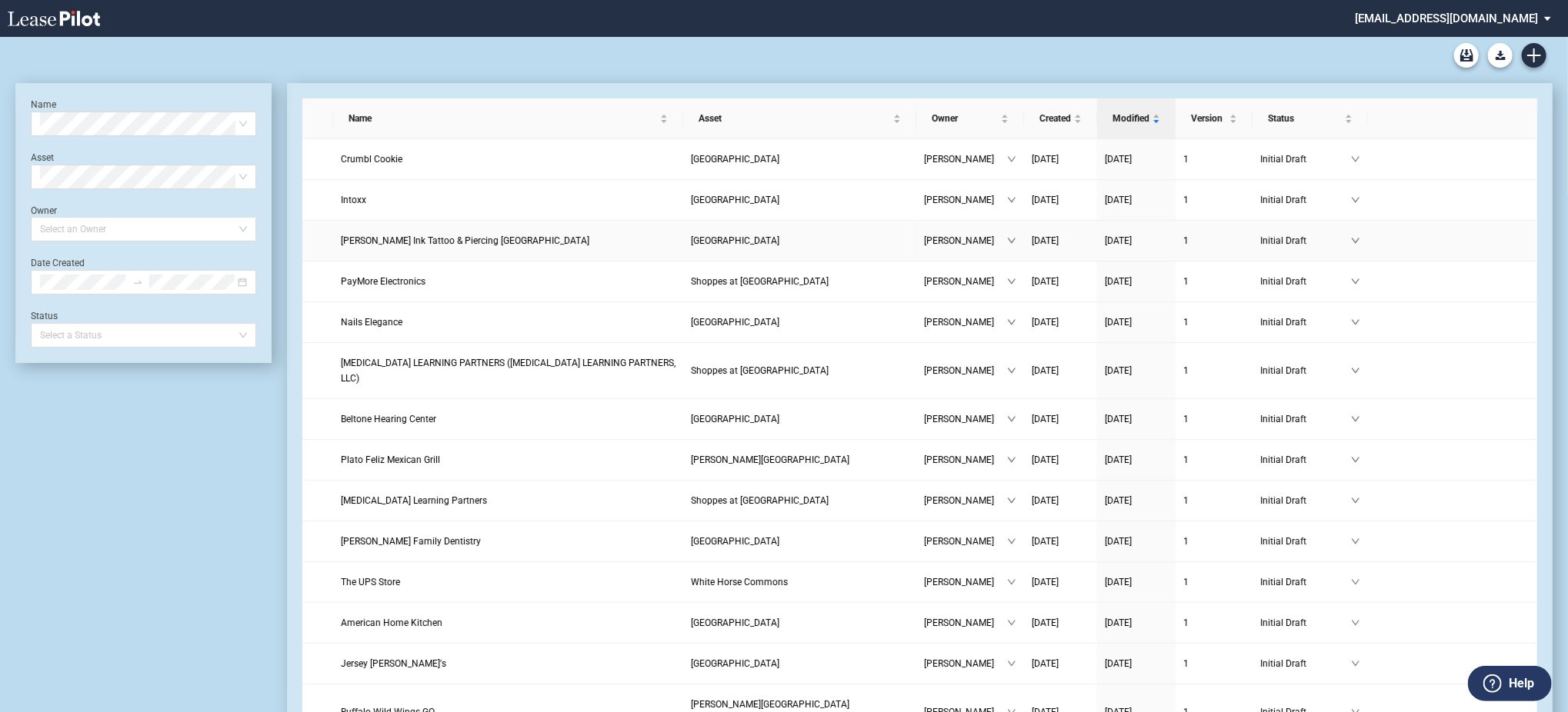
scroll to position [37, 0]
